Goal: Task Accomplishment & Management: Manage account settings

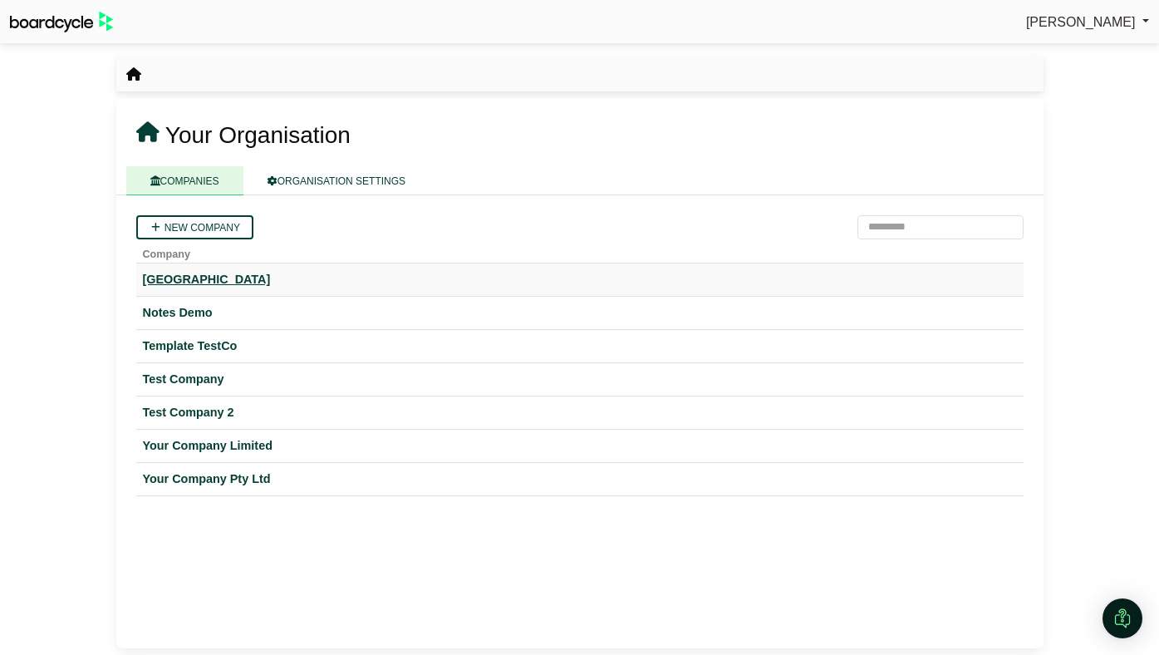
click at [244, 278] on div "[GEOGRAPHIC_DATA]" at bounding box center [580, 279] width 874 height 19
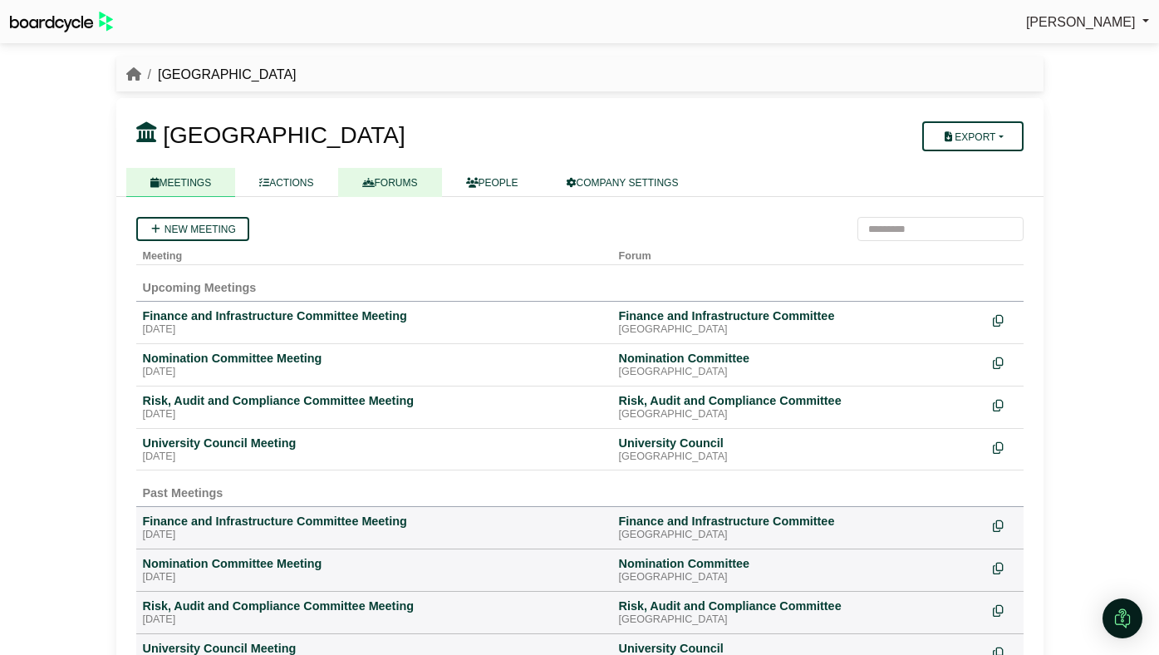
click at [403, 181] on link "FORUMS" at bounding box center [390, 182] width 104 height 29
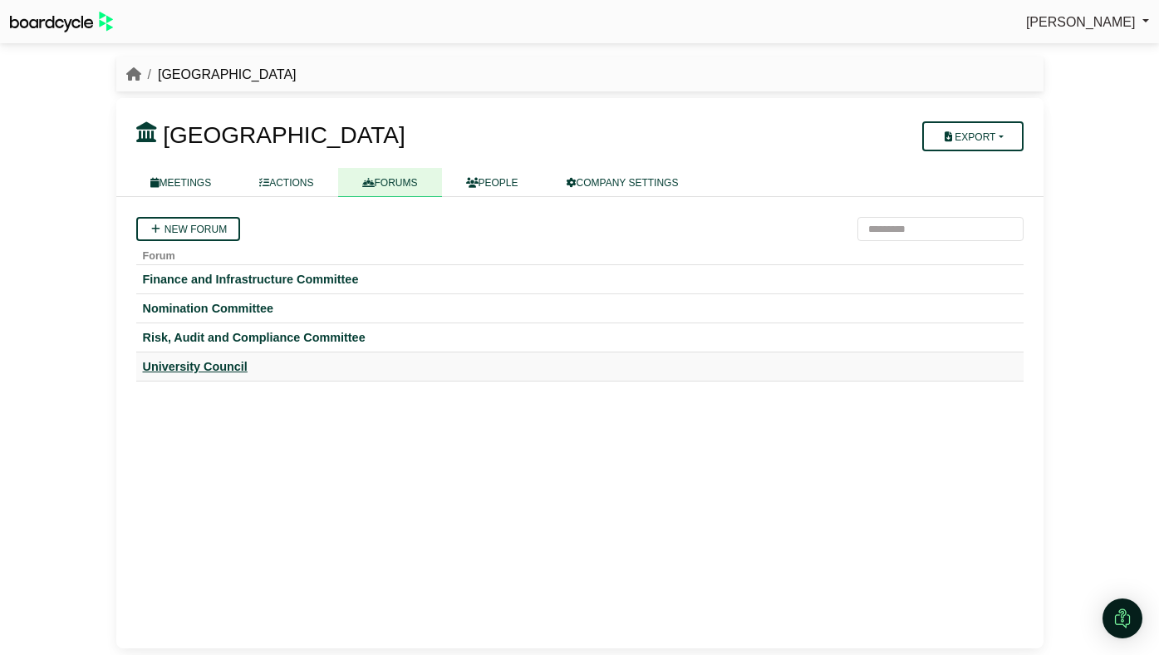
click at [202, 364] on div "University Council" at bounding box center [580, 366] width 874 height 15
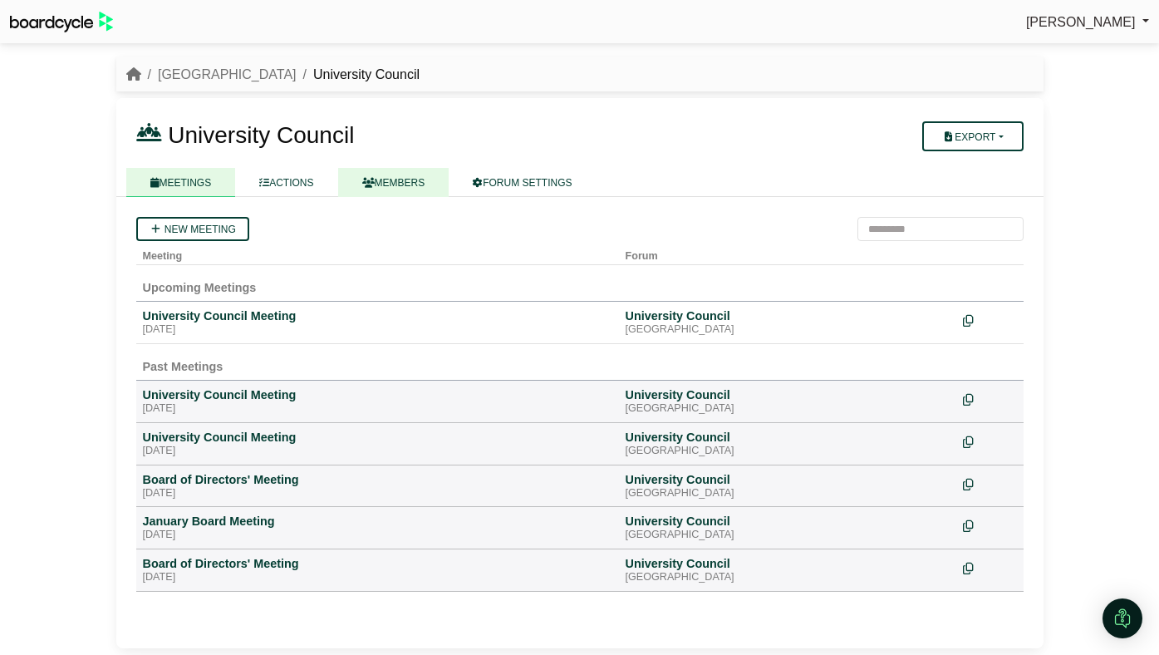
click at [375, 181] on icon at bounding box center [368, 183] width 12 height 10
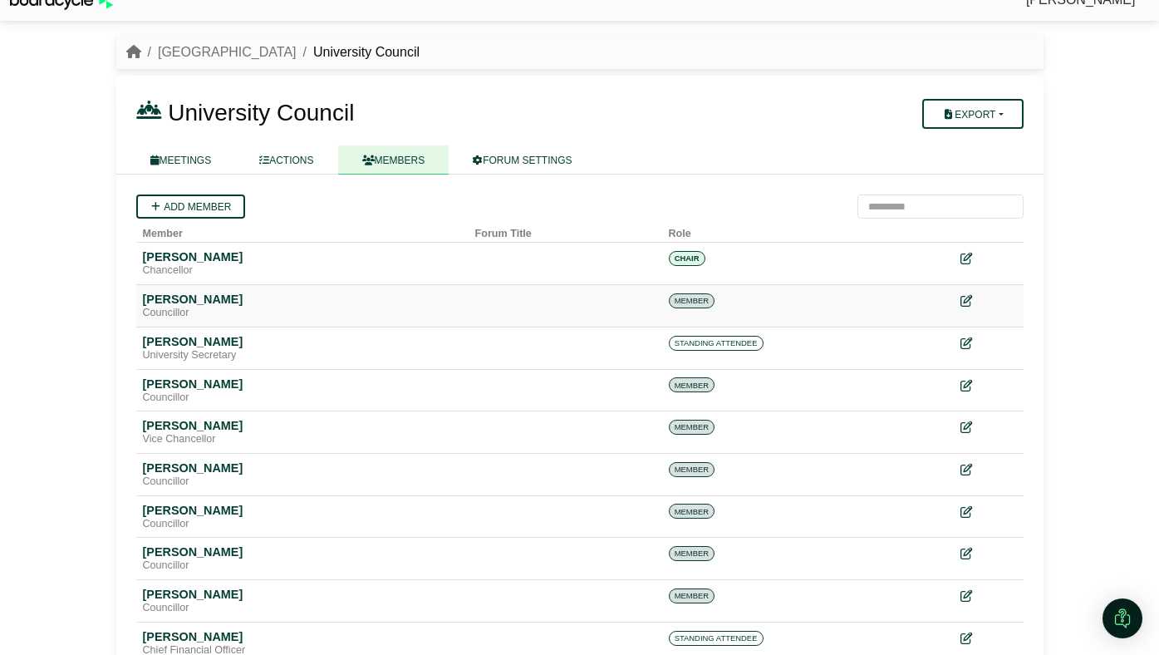
scroll to position [37, 0]
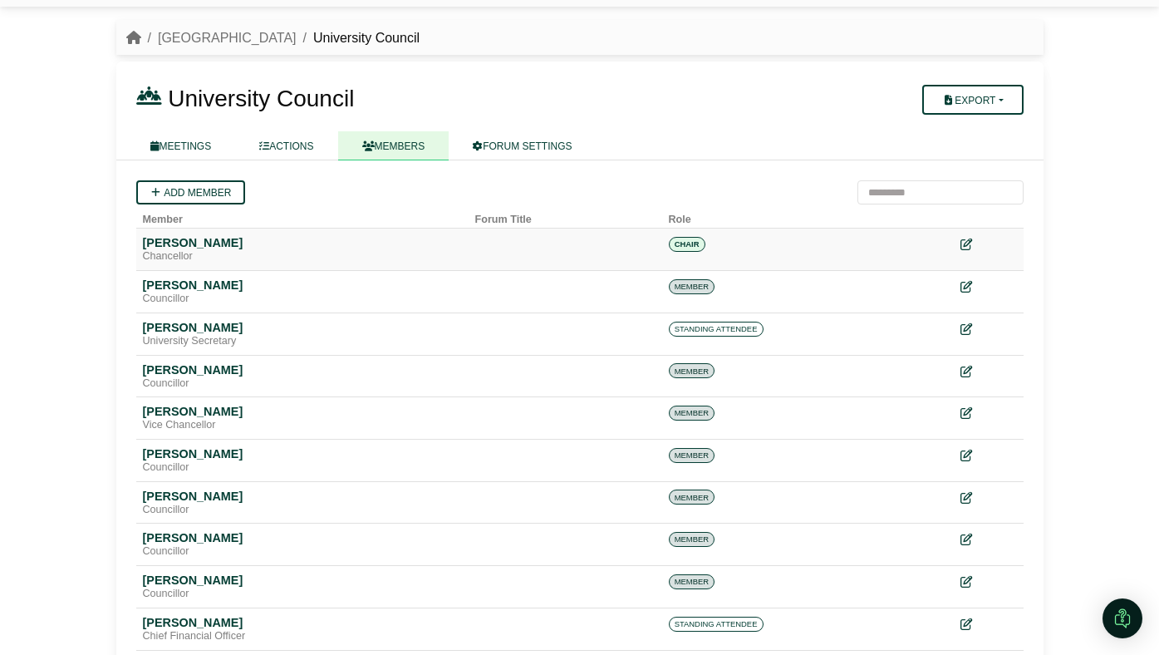
click at [202, 245] on div "[PERSON_NAME]" at bounding box center [302, 242] width 319 height 15
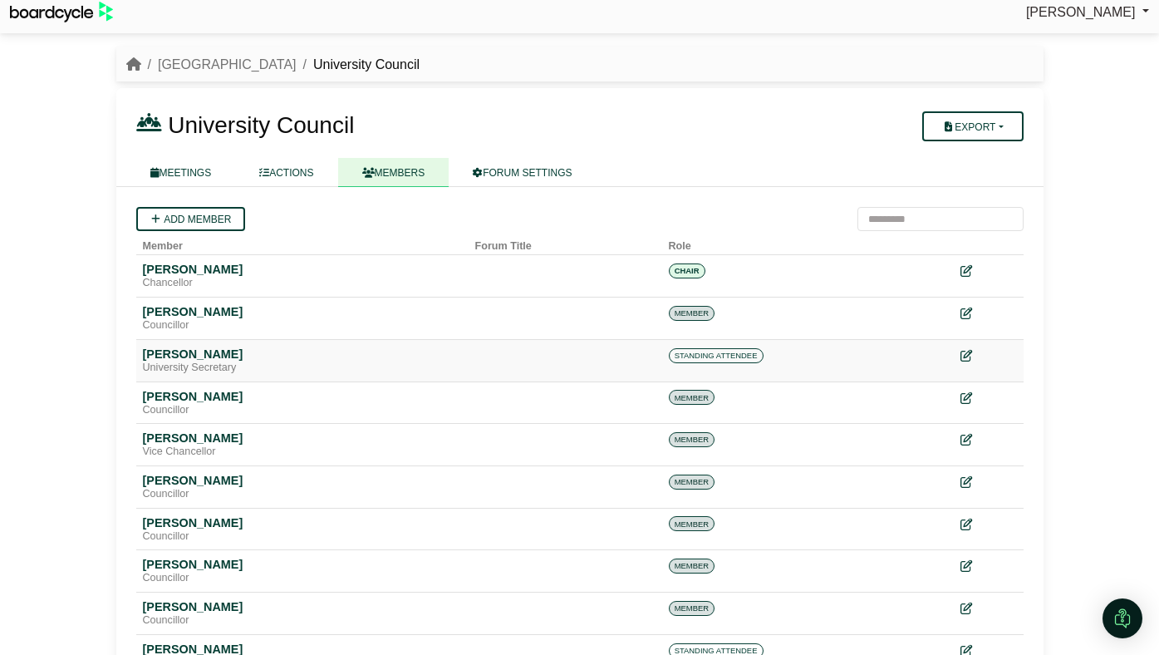
scroll to position [6, 0]
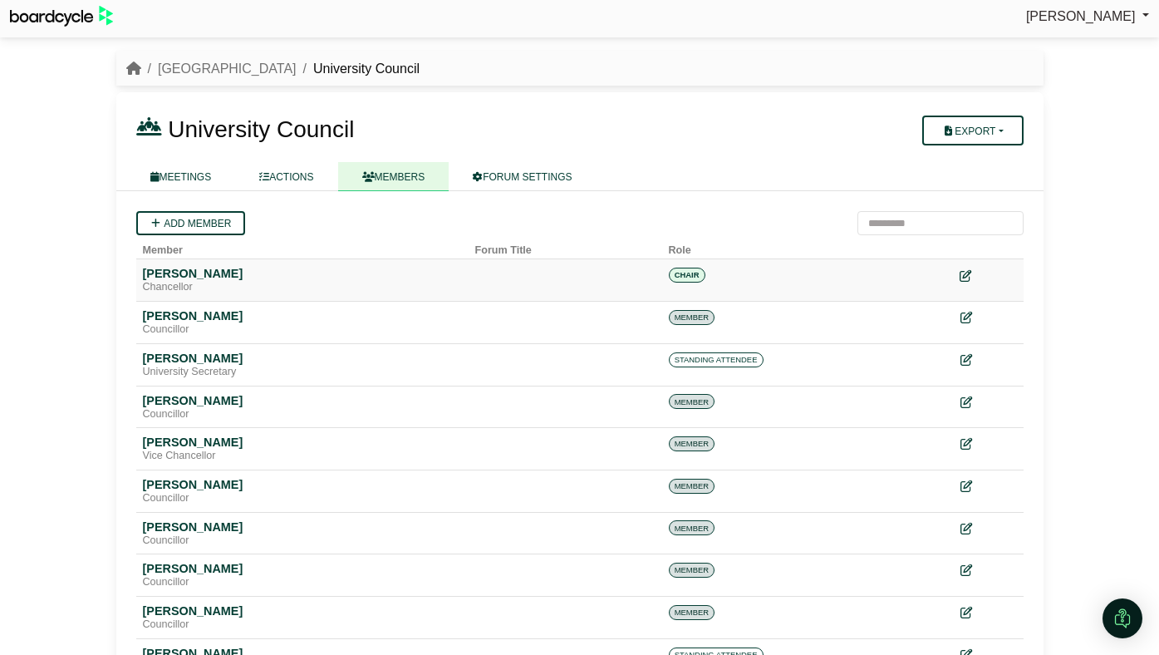
click at [962, 275] on icon at bounding box center [966, 276] width 12 height 12
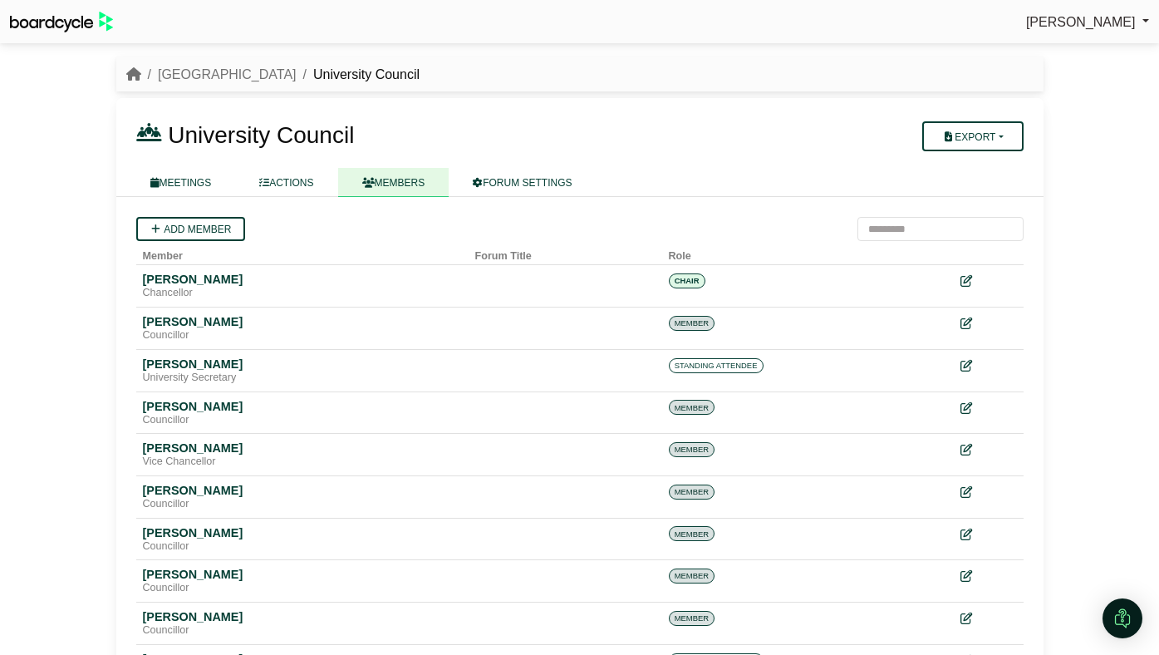
scroll to position [6, 0]
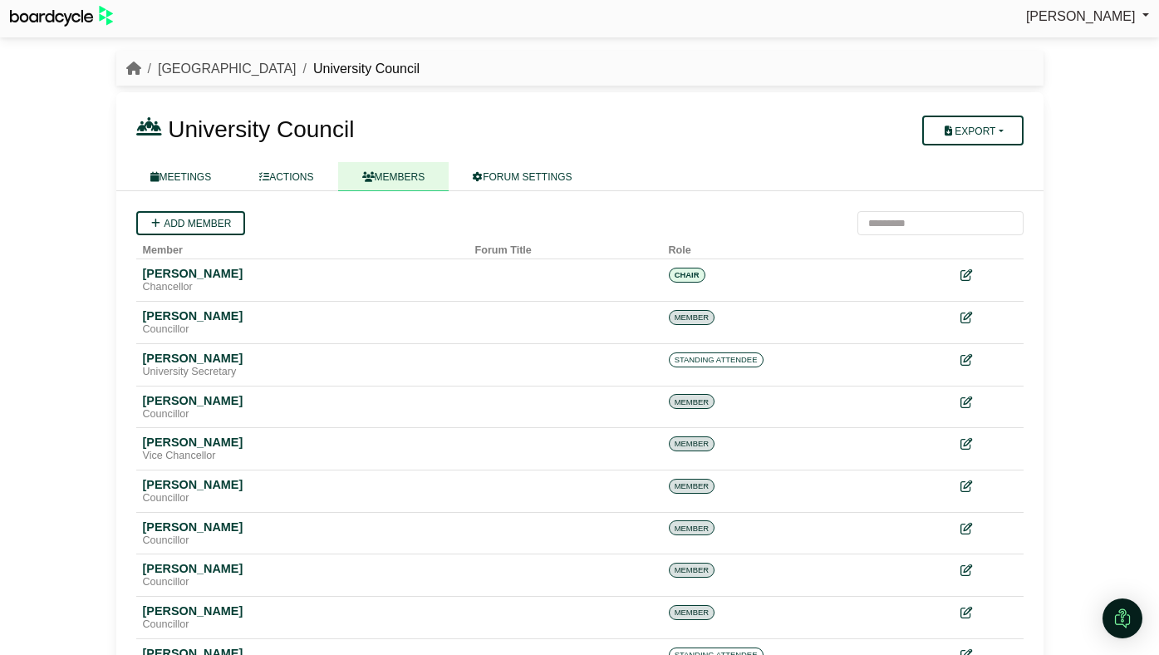
click at [249, 66] on link "[GEOGRAPHIC_DATA]" at bounding box center [227, 69] width 139 height 14
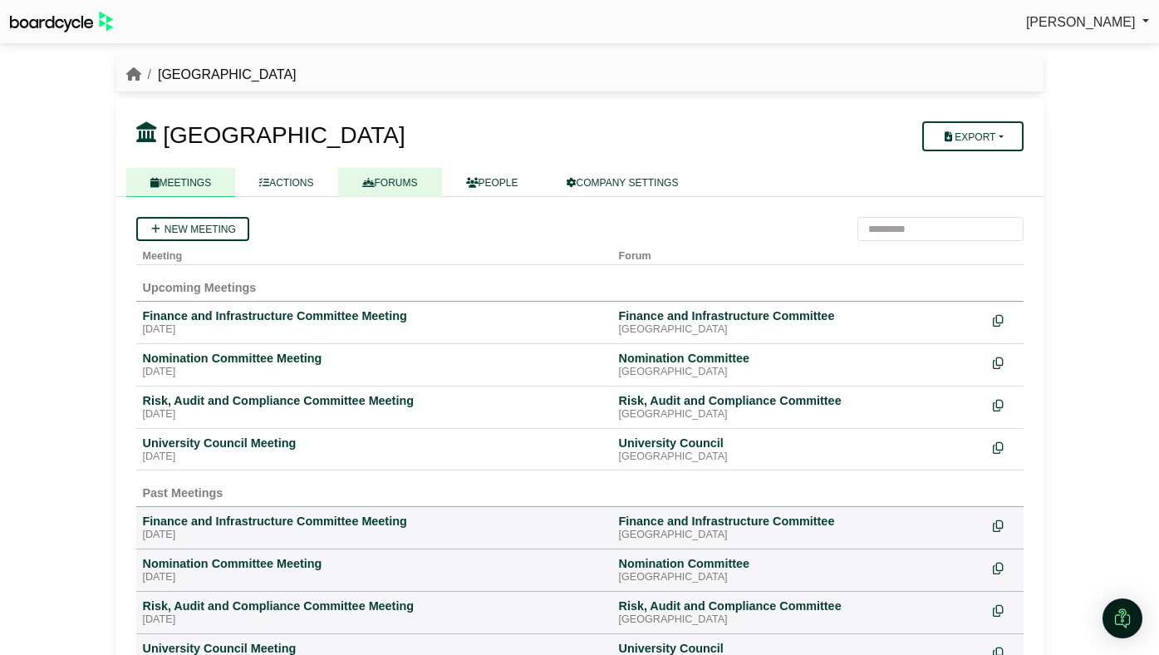
click at [391, 176] on link "FORUMS" at bounding box center [390, 182] width 104 height 29
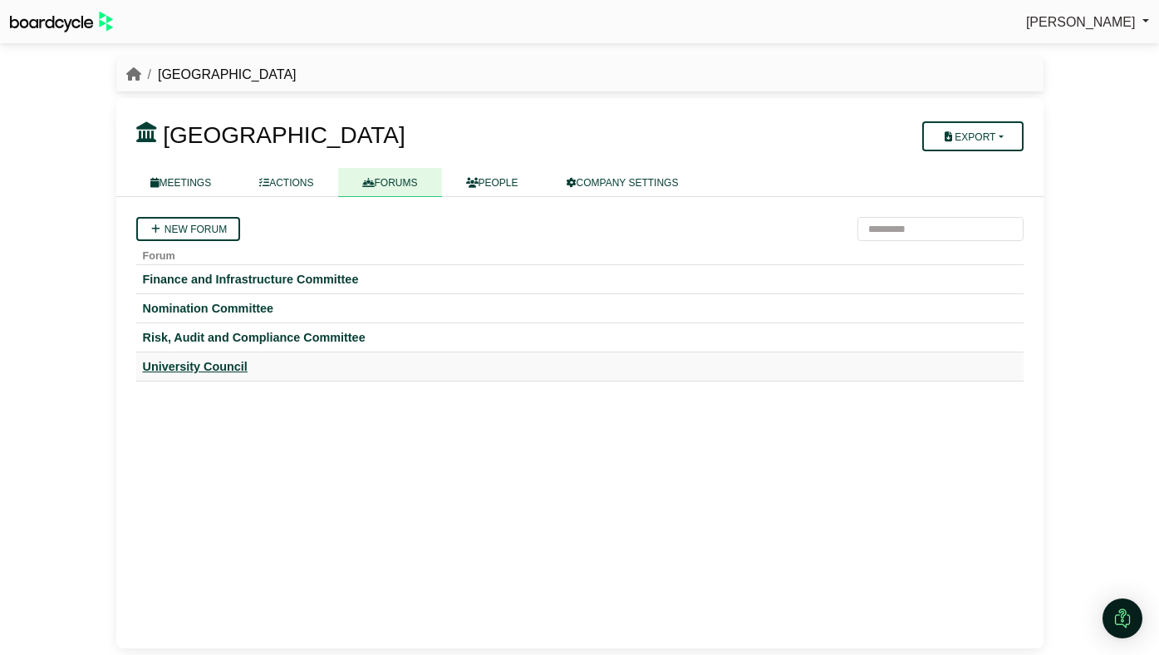
click at [205, 370] on div "University Council" at bounding box center [580, 366] width 874 height 15
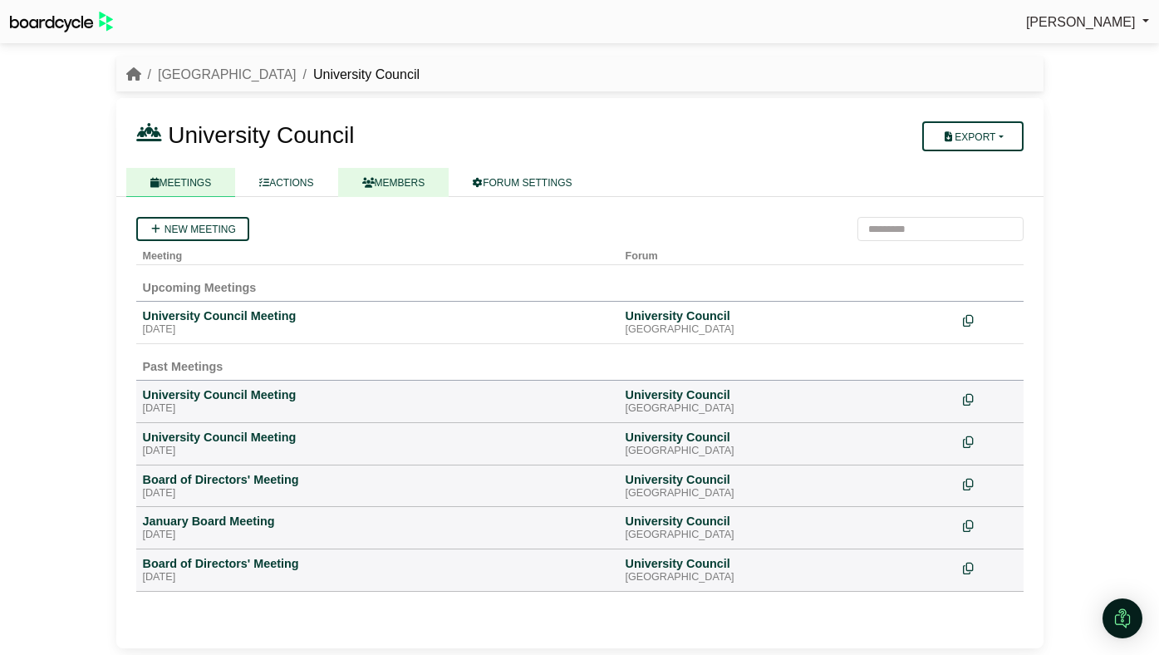
click at [406, 179] on link "MEMBERS" at bounding box center [393, 182] width 111 height 29
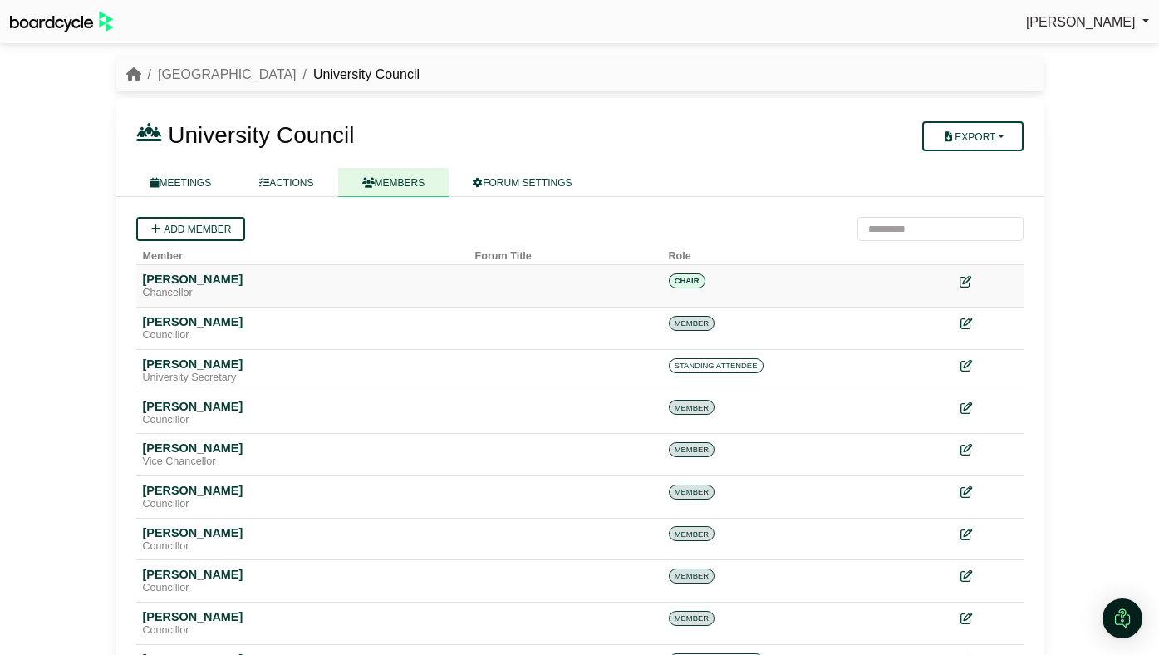
click at [964, 278] on icon at bounding box center [966, 282] width 12 height 12
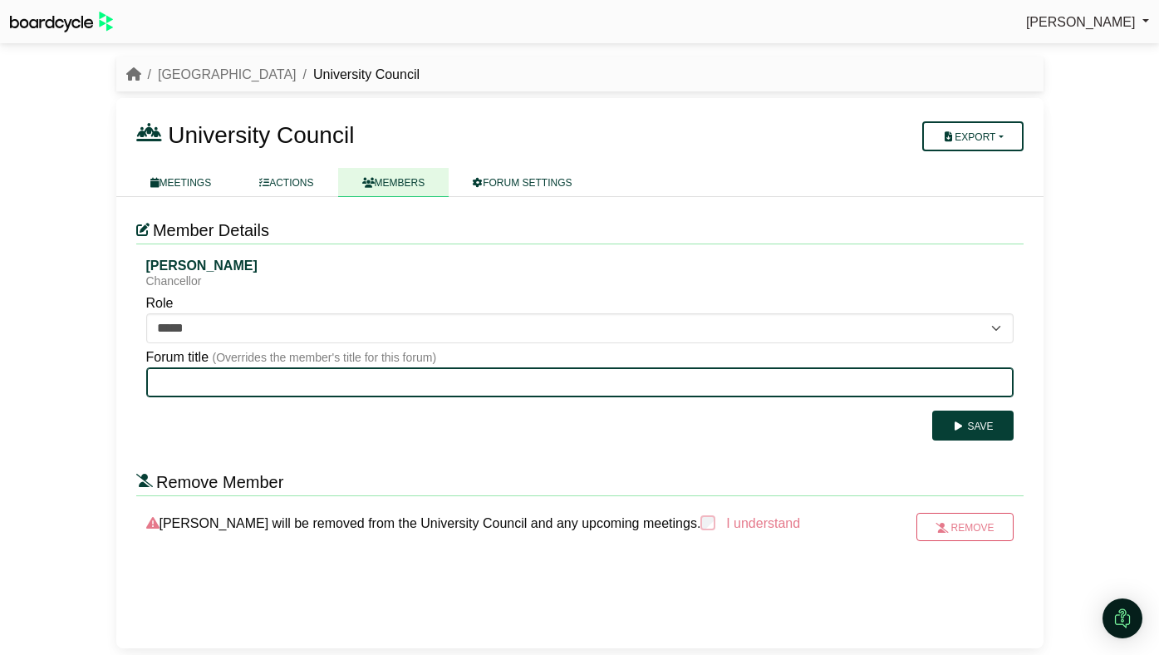
click at [677, 377] on input "Forum title" at bounding box center [580, 382] width 868 height 30
type input "**********"
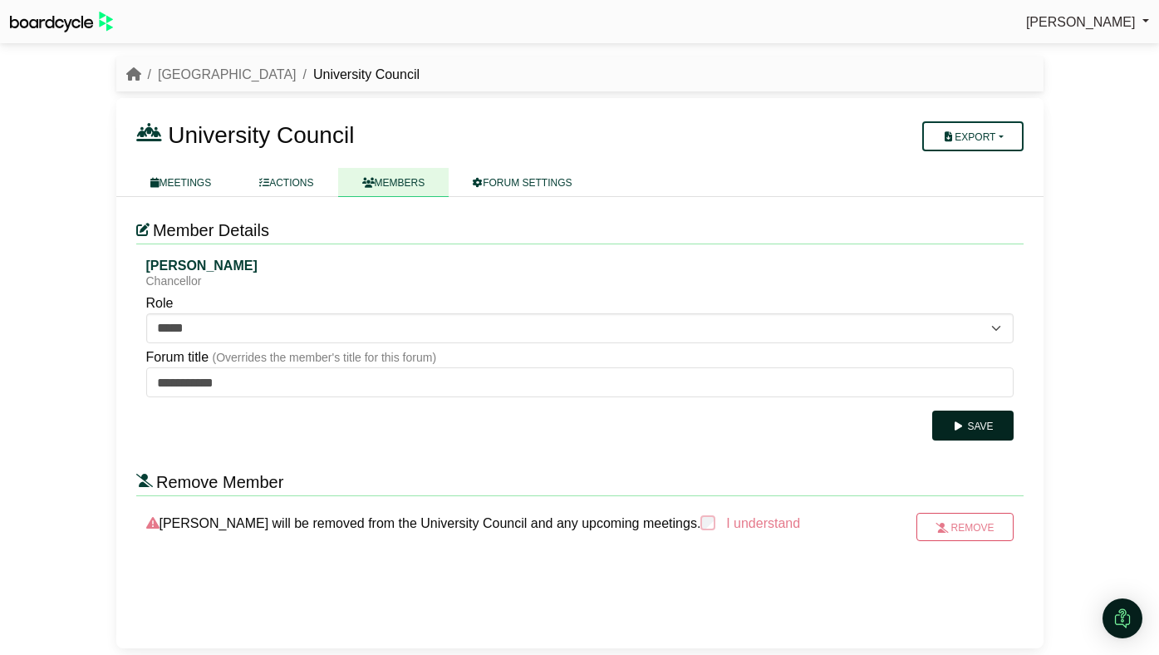
click at [968, 430] on button "Save" at bounding box center [973, 426] width 81 height 30
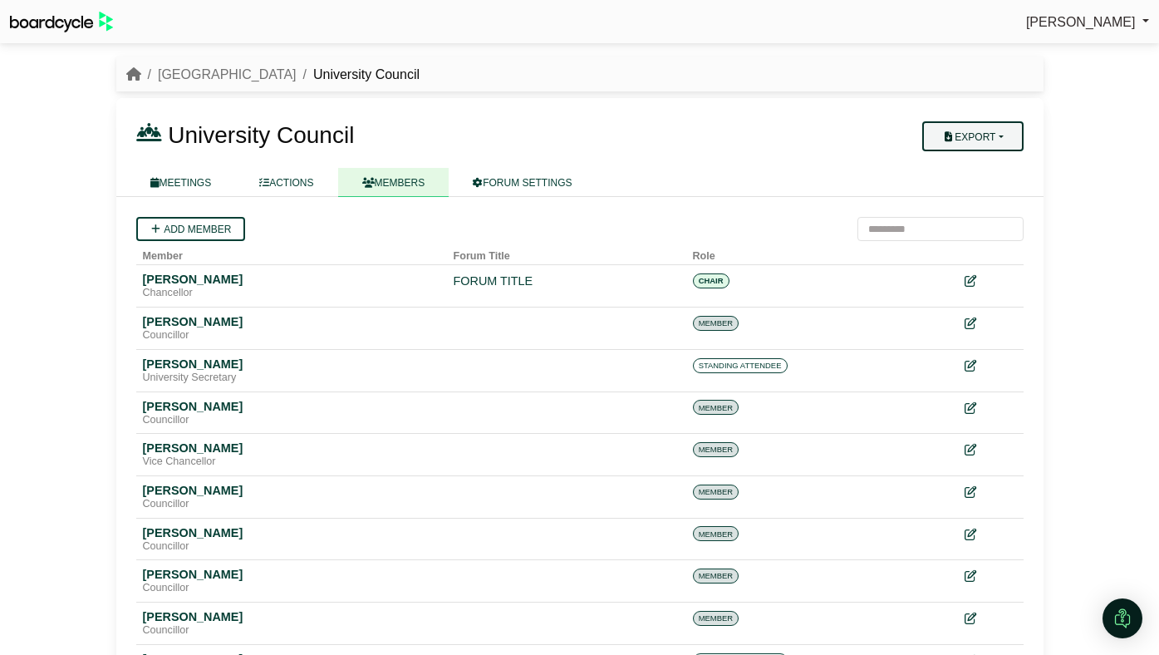
click at [974, 140] on button "Export" at bounding box center [973, 136] width 101 height 30
click at [407, 208] on div "Add member Member Forum Title Role Alicia Spinnet Chancellor FORUM TITLE CHAIR …" at bounding box center [580, 501] width 928 height 608
click at [214, 172] on link "MEETINGS" at bounding box center [181, 182] width 110 height 29
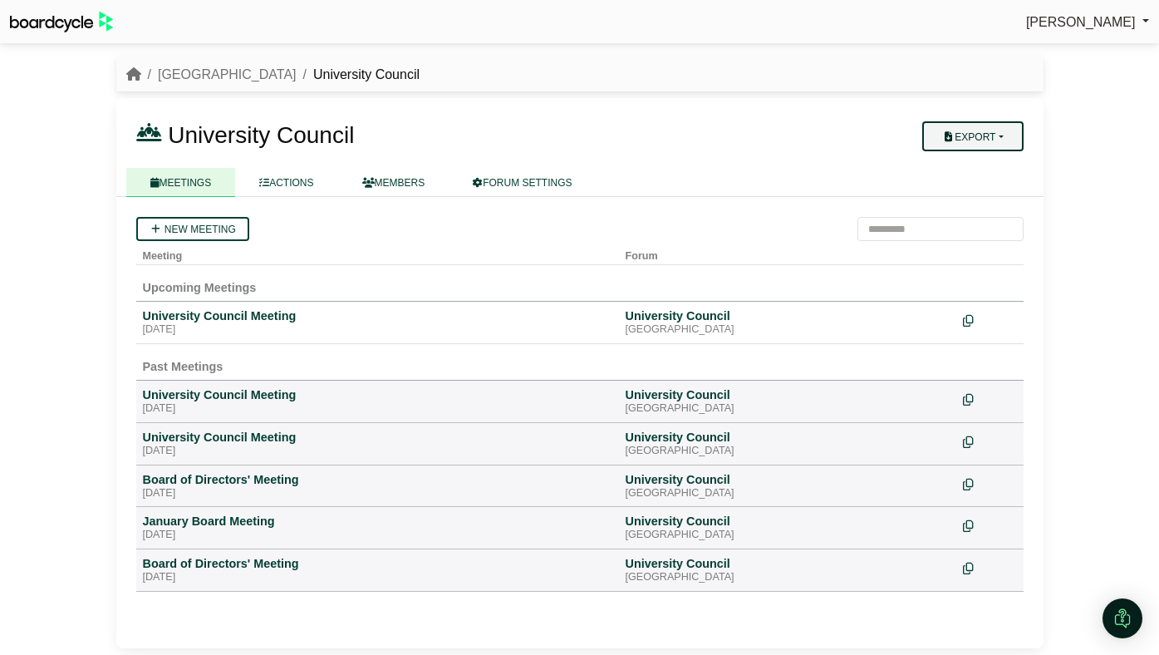
click at [943, 136] on icon "button" at bounding box center [949, 137] width 12 height 10
click at [779, 335] on div "[GEOGRAPHIC_DATA]" at bounding box center [788, 329] width 324 height 13
click at [244, 314] on div "University Council Meeting" at bounding box center [378, 315] width 470 height 15
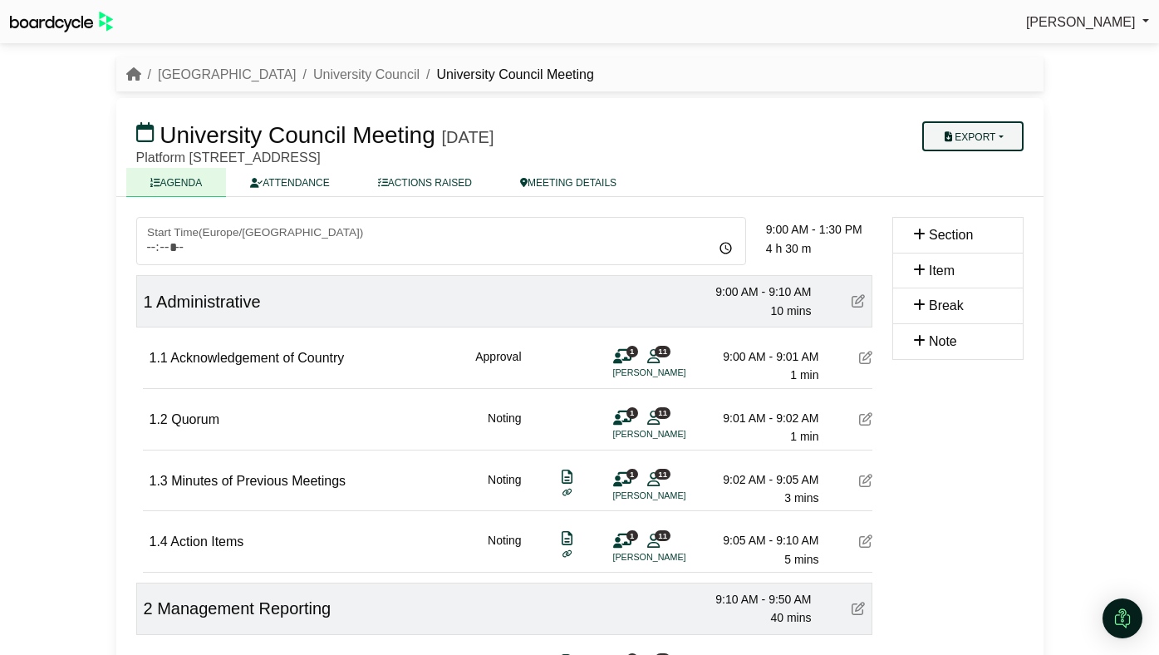
click at [969, 129] on button "Export" at bounding box center [973, 136] width 101 height 30
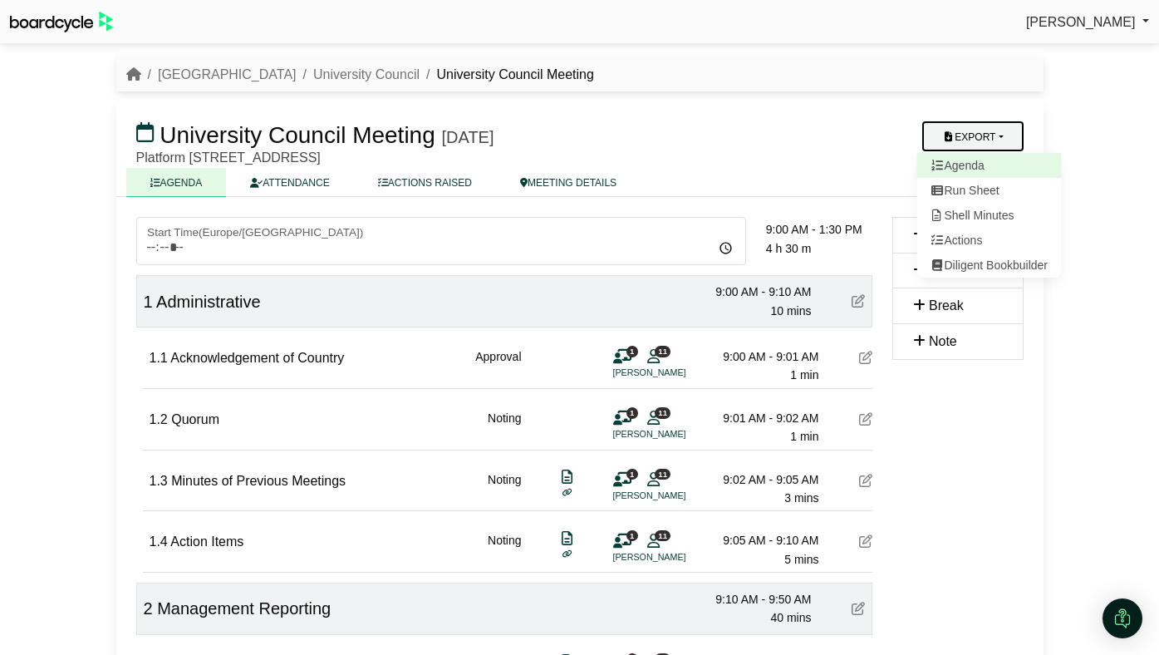
click at [969, 164] on link "Agenda" at bounding box center [989, 165] width 145 height 25
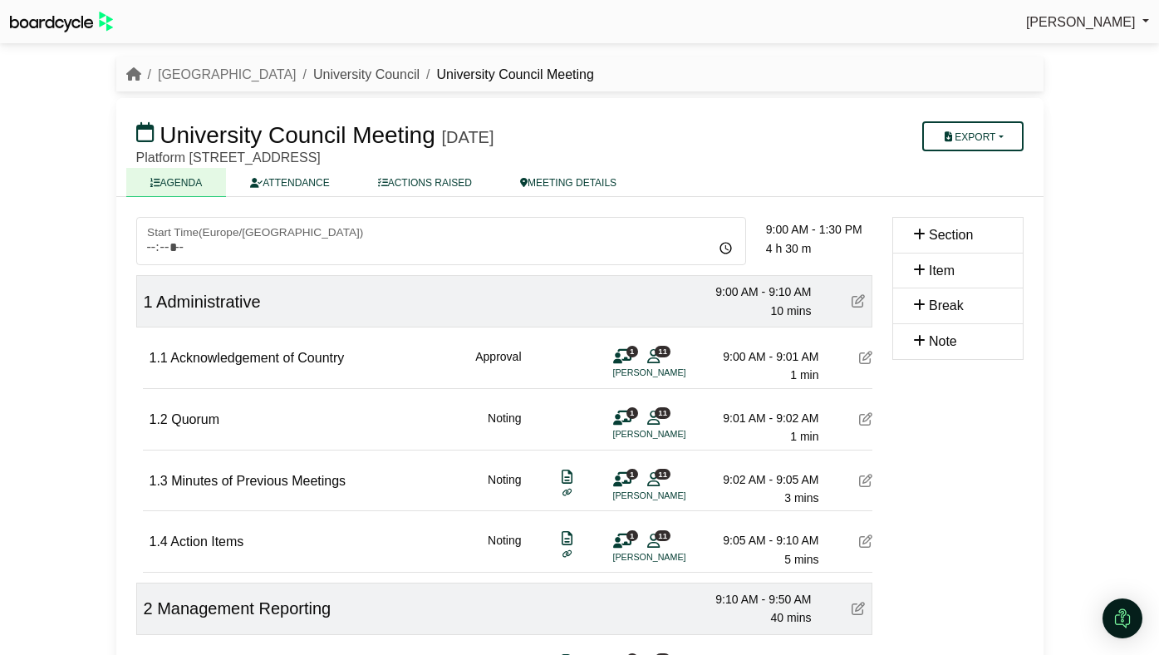
click at [355, 71] on link "University Council" at bounding box center [366, 74] width 106 height 14
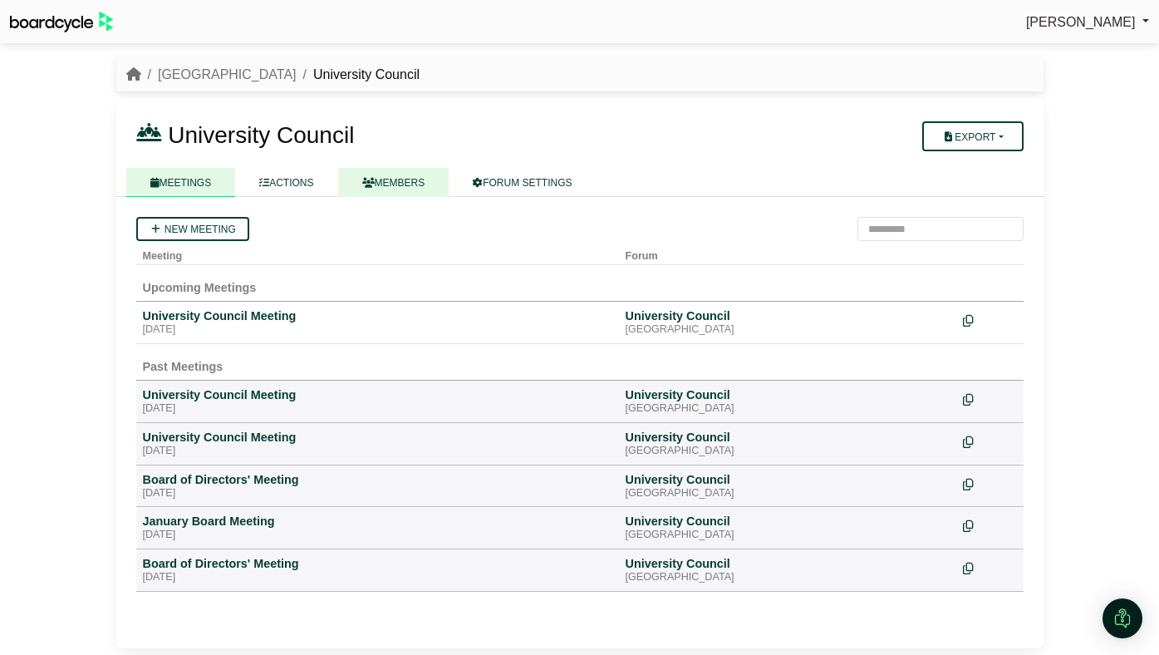
click at [408, 180] on link "MEMBERS" at bounding box center [393, 182] width 111 height 29
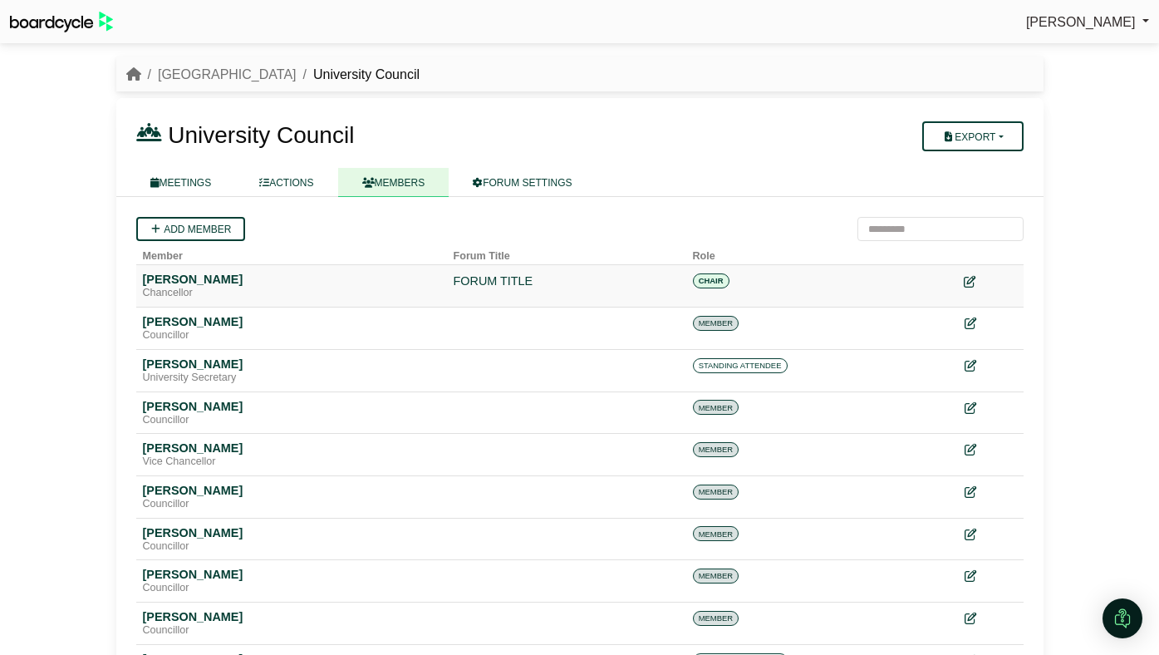
click at [968, 283] on icon at bounding box center [970, 282] width 12 height 12
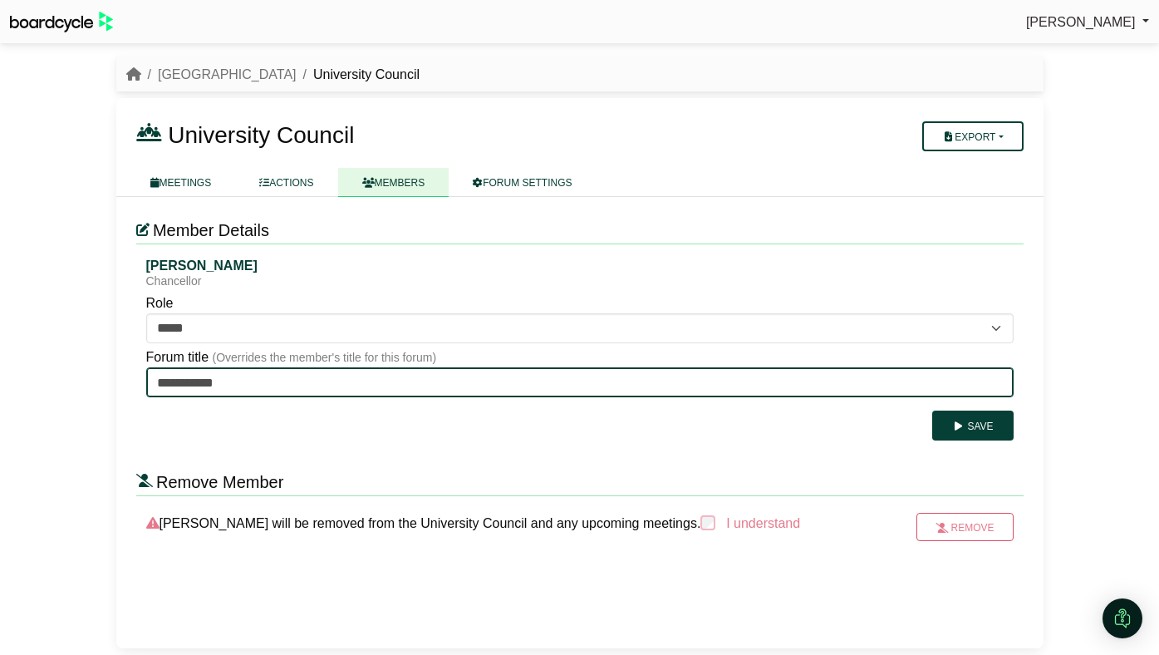
drag, startPoint x: 897, startPoint y: 389, endPoint x: 140, endPoint y: 370, distance: 756.6
click at [140, 370] on div "**********" at bounding box center [580, 349] width 888 height 183
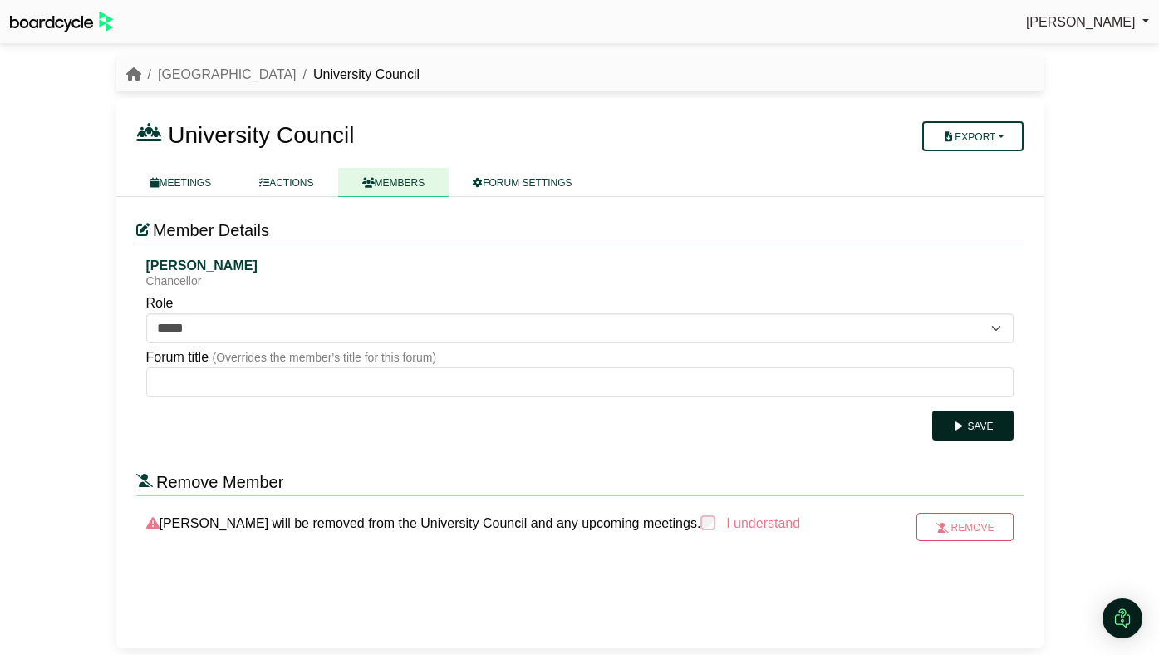
click at [982, 426] on button "Save" at bounding box center [973, 426] width 81 height 30
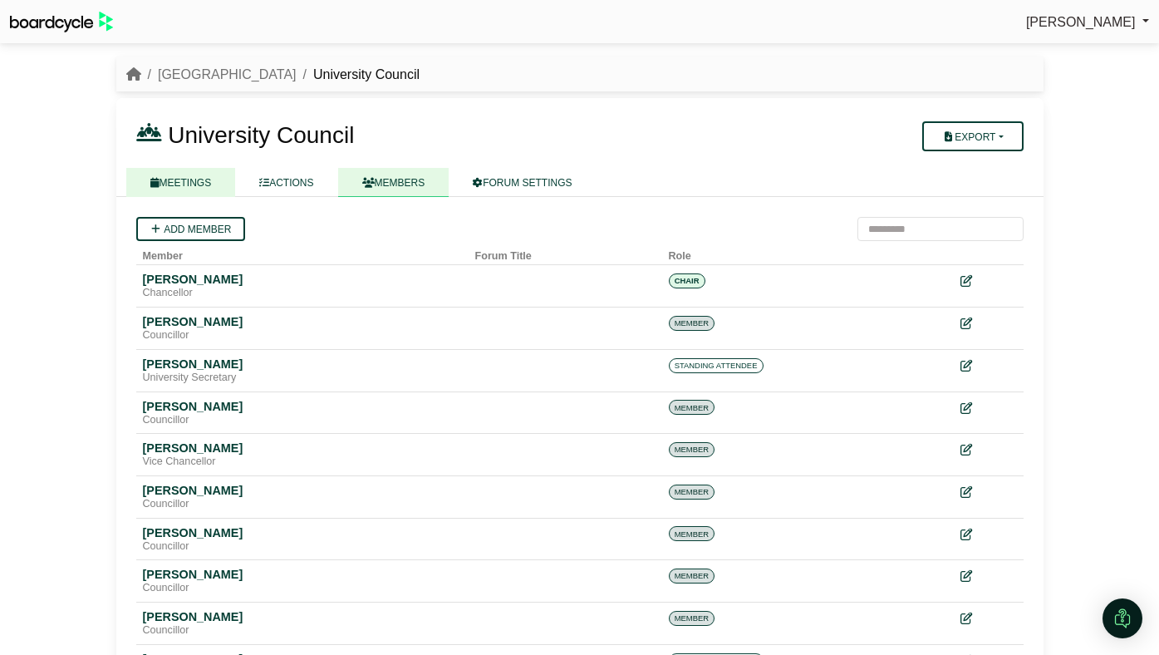
click at [196, 178] on link "MEETINGS" at bounding box center [181, 182] width 110 height 29
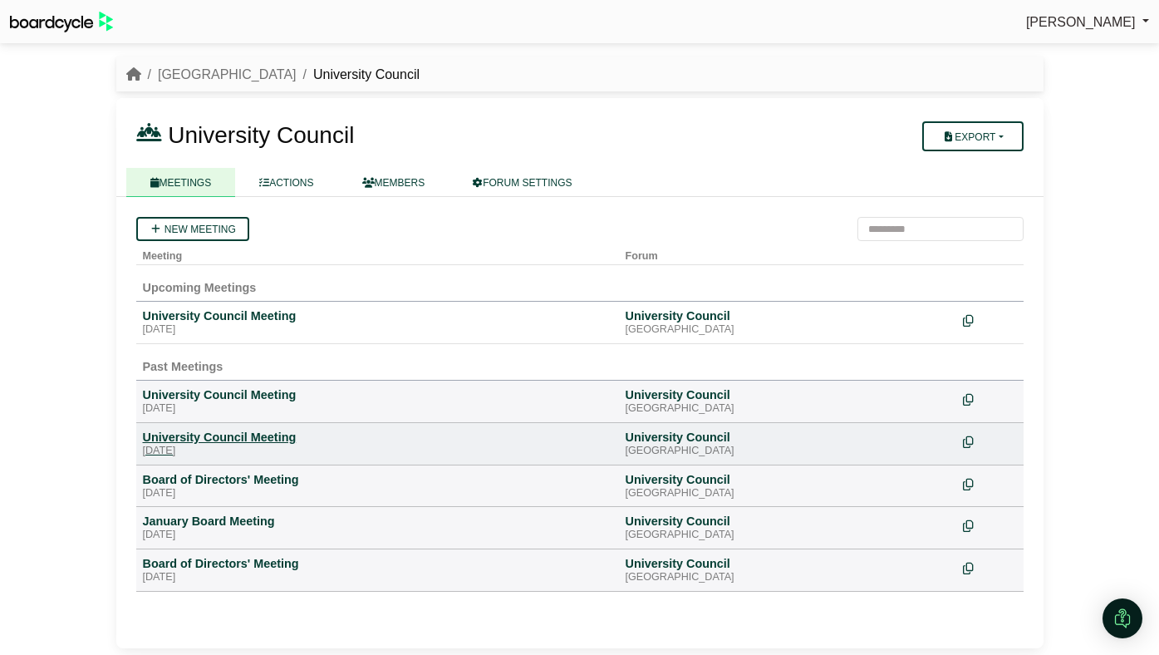
click at [220, 445] on div "[DATE]" at bounding box center [378, 451] width 470 height 13
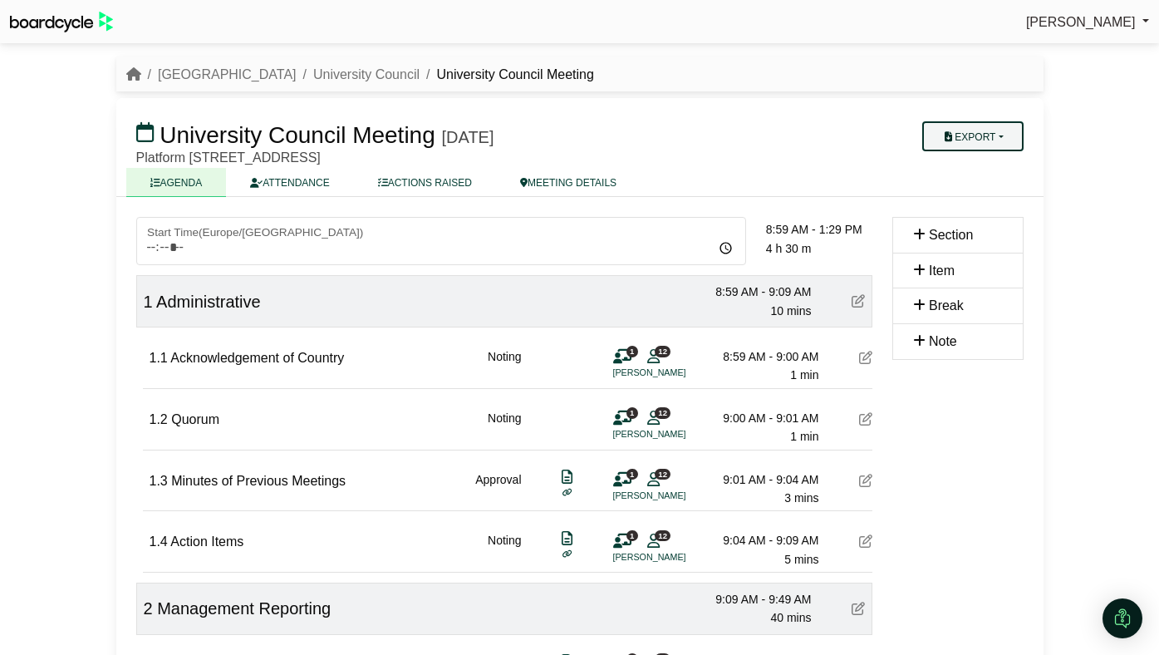
click at [984, 137] on button "Export" at bounding box center [973, 136] width 101 height 30
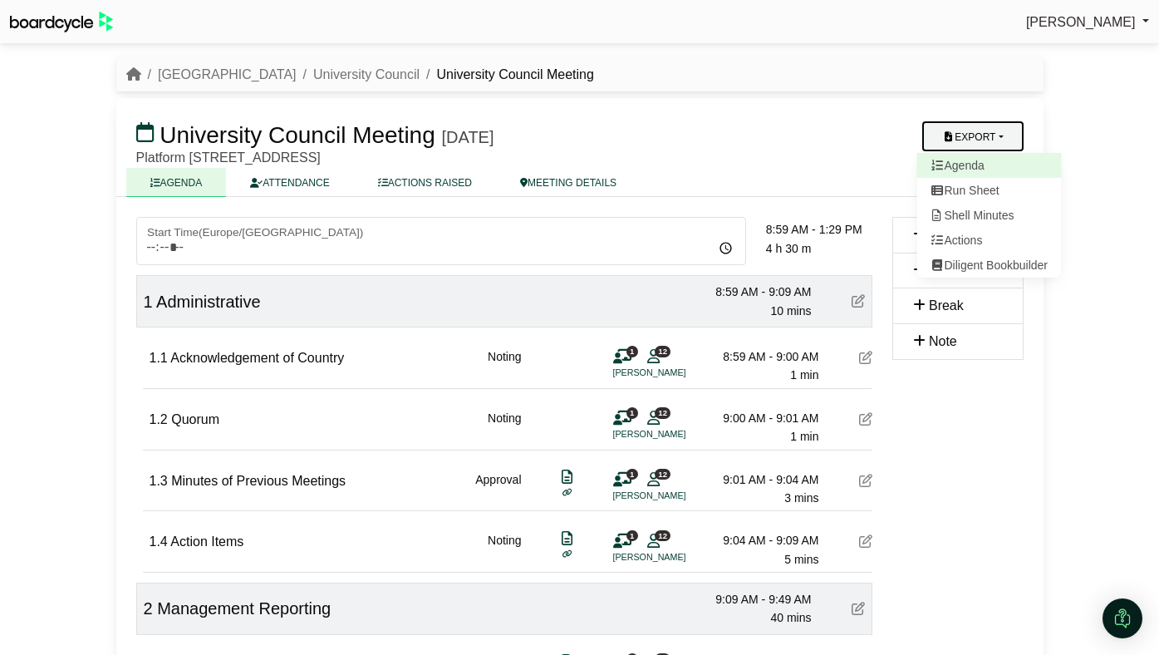
click at [977, 163] on link "Agenda" at bounding box center [989, 165] width 145 height 25
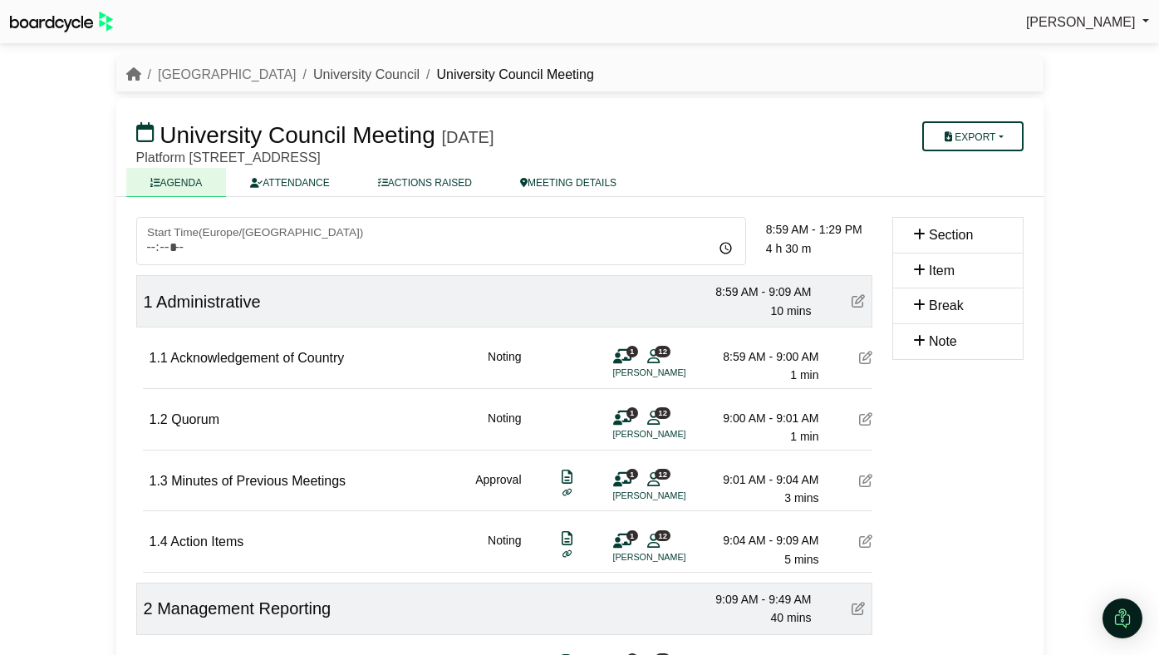
click at [364, 73] on link "University Council" at bounding box center [366, 74] width 106 height 14
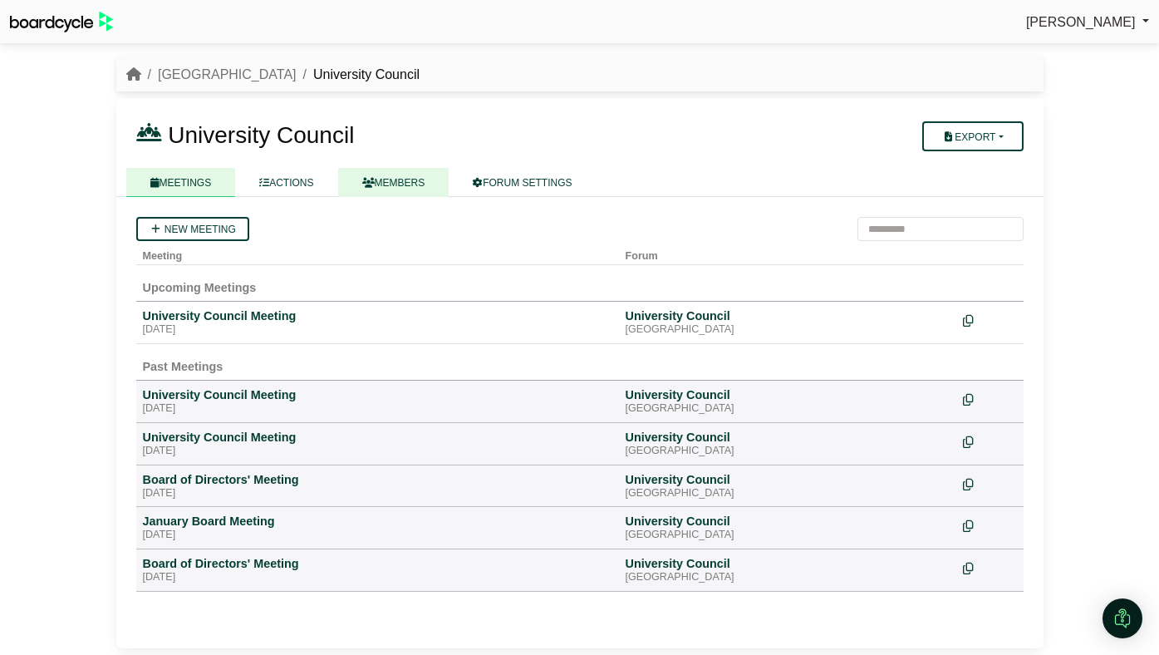
click at [416, 188] on link "MEMBERS" at bounding box center [393, 182] width 111 height 29
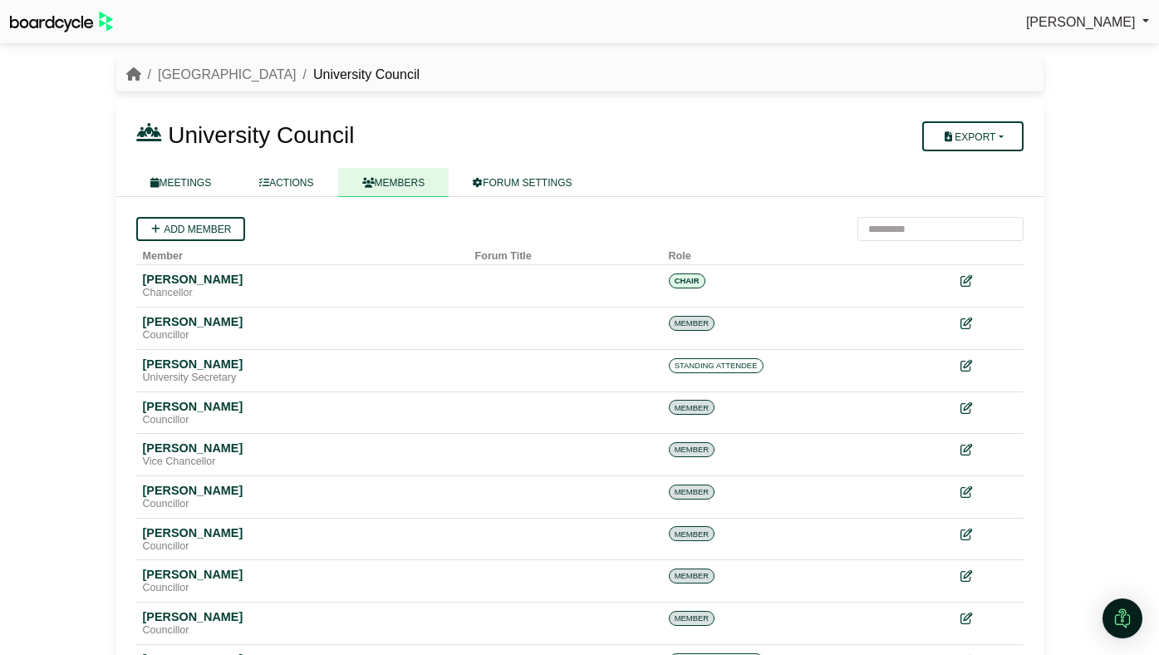
click at [243, 83] on li "[GEOGRAPHIC_DATA]" at bounding box center [218, 75] width 155 height 22
click at [241, 75] on link "[GEOGRAPHIC_DATA]" at bounding box center [227, 74] width 139 height 14
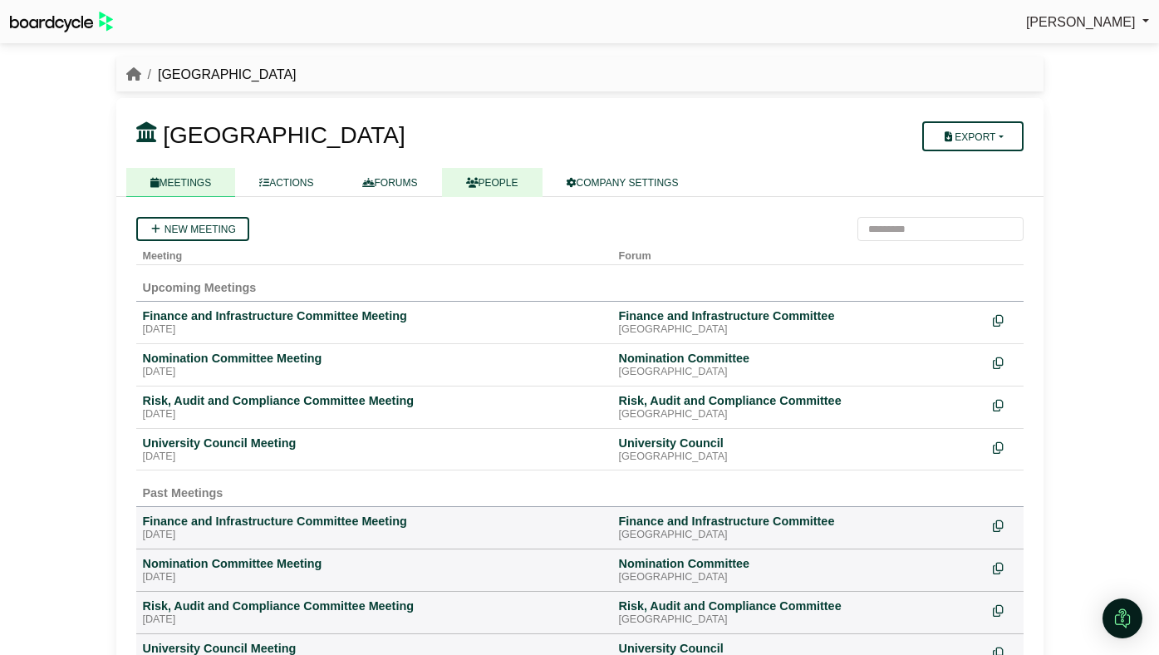
click at [486, 179] on link "PEOPLE" at bounding box center [492, 182] width 101 height 29
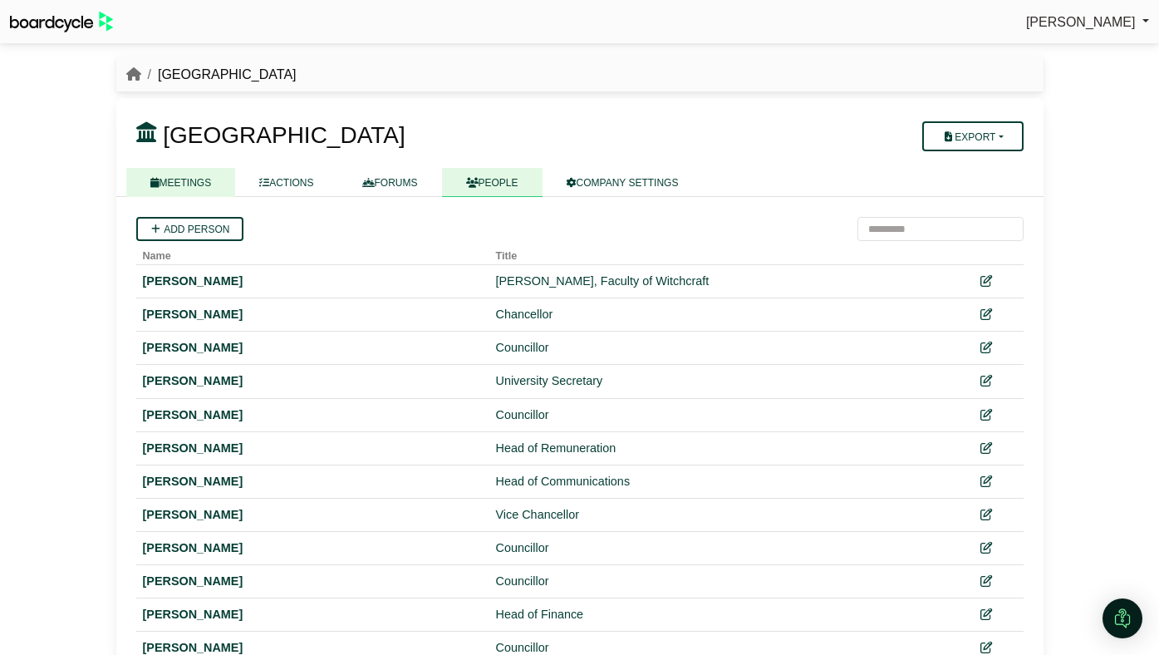
click at [206, 185] on link "MEETINGS" at bounding box center [181, 182] width 110 height 29
